Goal: Navigation & Orientation: Find specific page/section

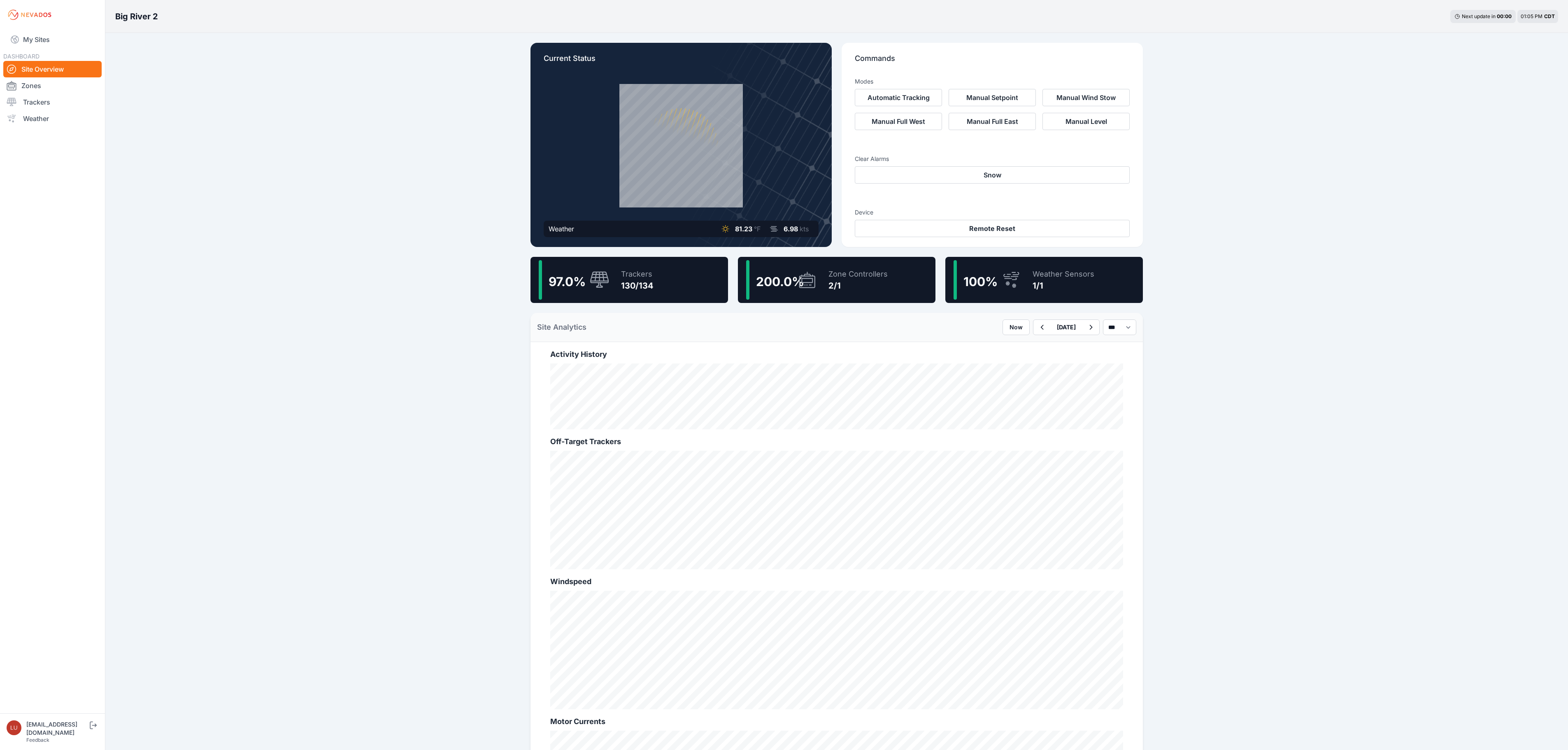
click at [331, 199] on div "Big River 2 Next update in 00 : 00 01:05 PM CDT Current Status Weather 81.23 °F…" at bounding box center [784, 455] width 1568 height 911
click at [42, 47] on link "My Sites" at bounding box center [52, 39] width 98 height 20
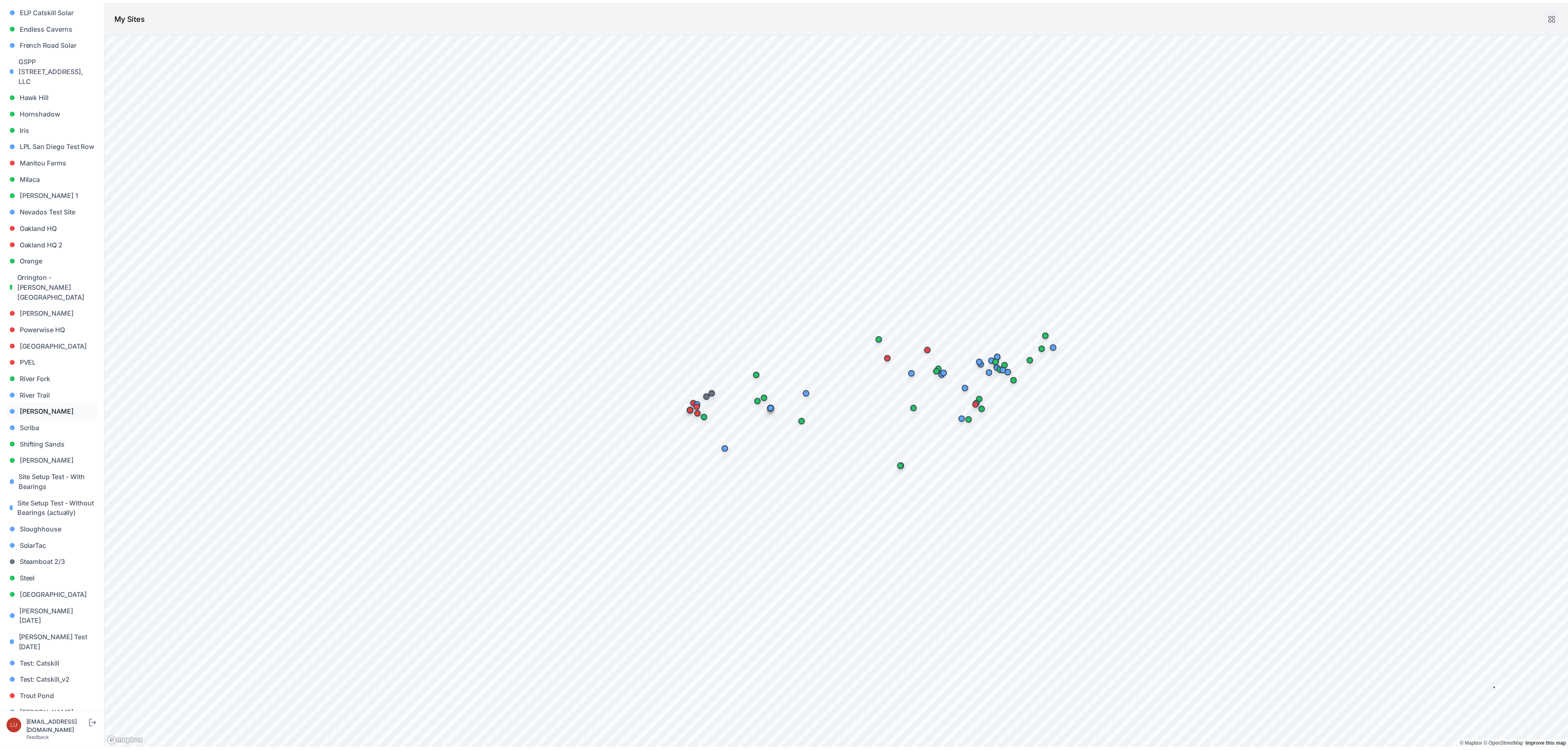
scroll to position [412, 0]
click at [39, 520] on link "Sloughhouse" at bounding box center [53, 528] width 92 height 17
